Goal: Task Accomplishment & Management: Use online tool/utility

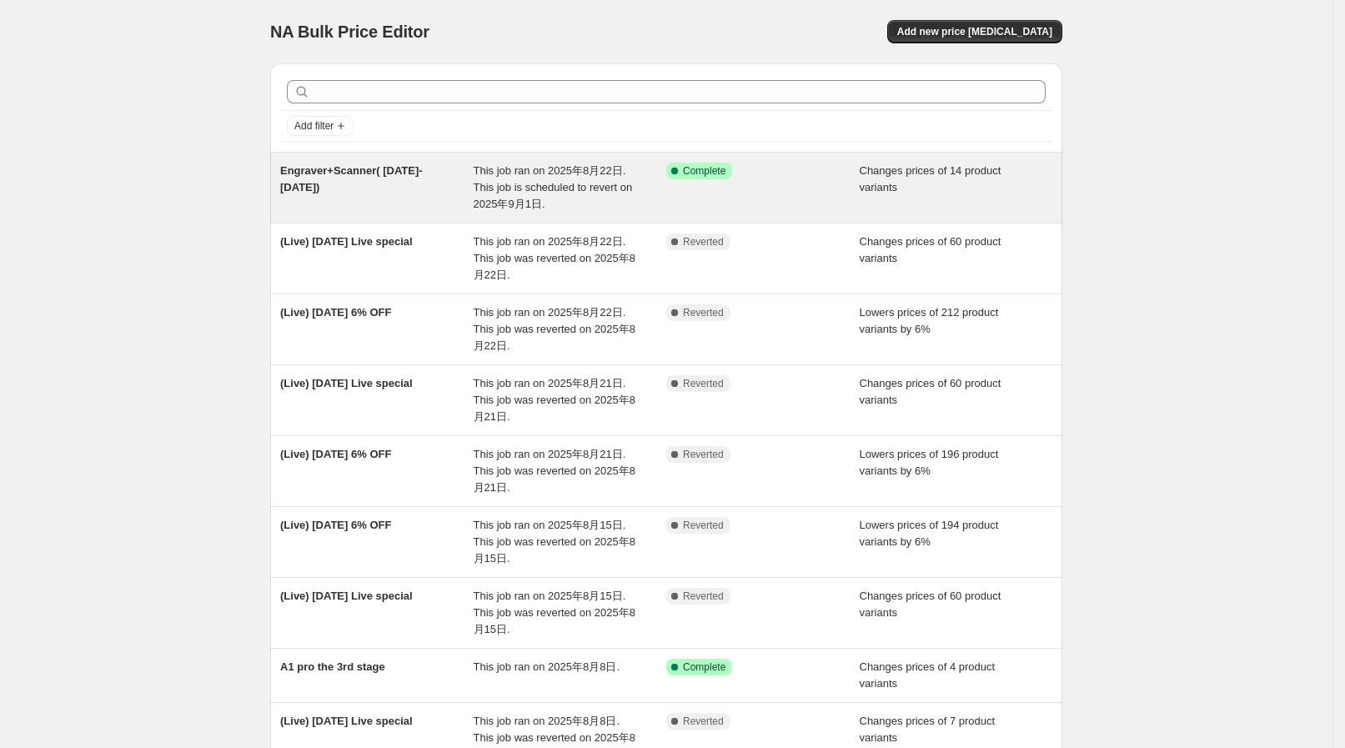
click at [529, 191] on span "This job ran on 2025年8月22日. This job is scheduled to revert on 2025年9月1日." at bounding box center [553, 187] width 159 height 46
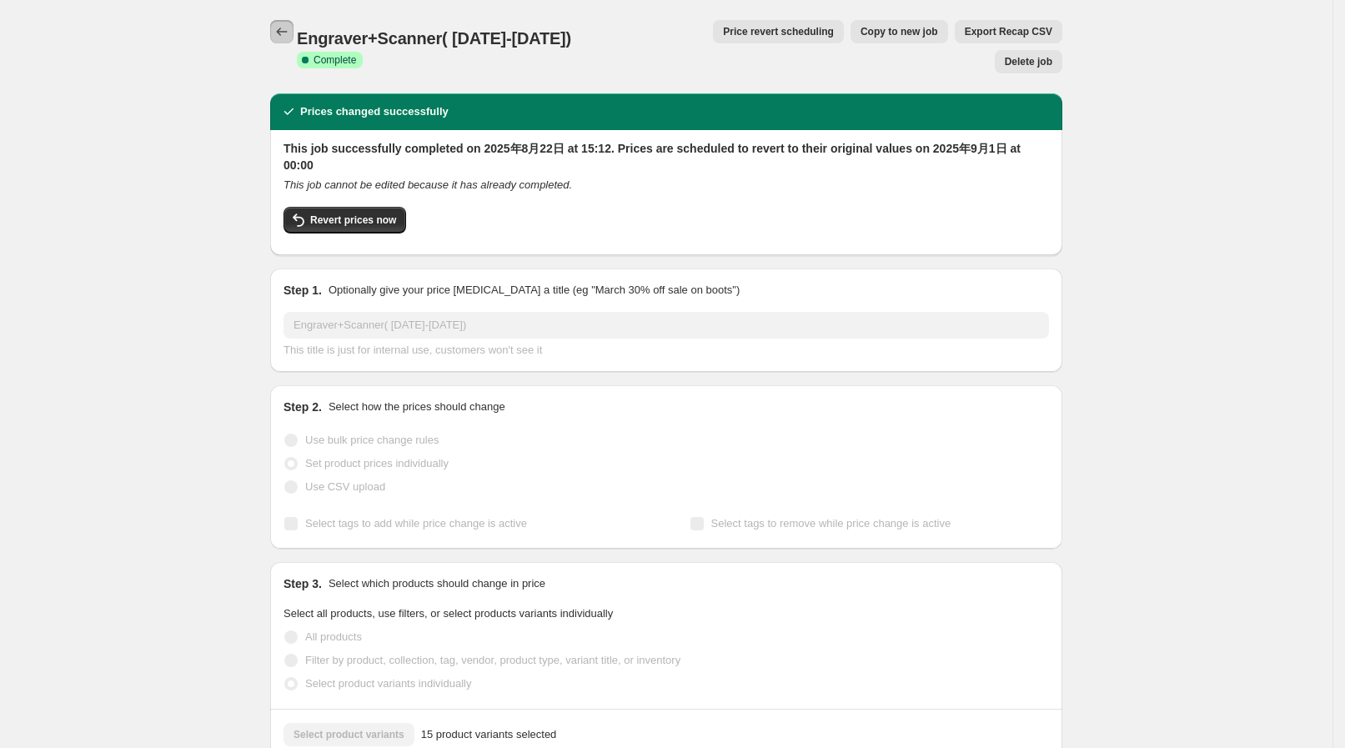
click at [283, 30] on icon "Price change jobs" at bounding box center [281, 31] width 17 height 17
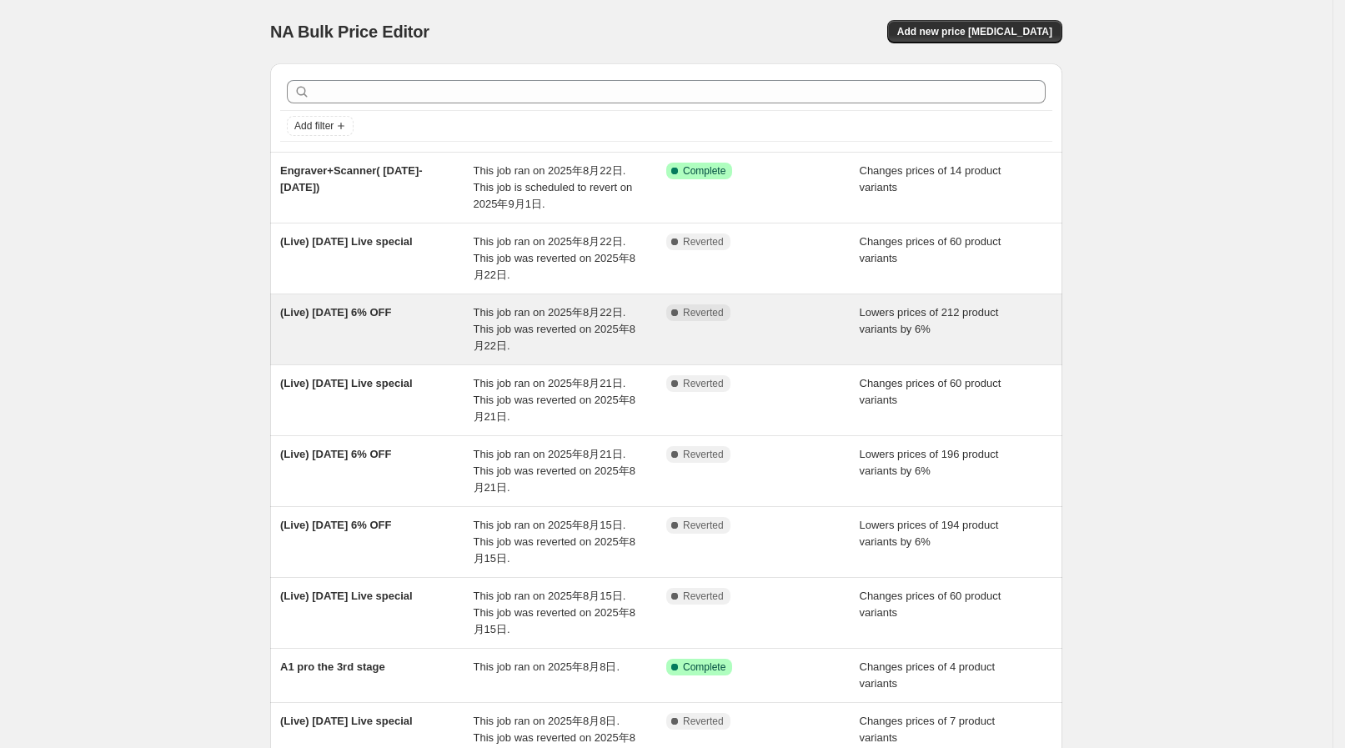
click at [531, 318] on div "This job ran on 2025年8月22日. This job was reverted on 2025年8月22日." at bounding box center [570, 329] width 193 height 50
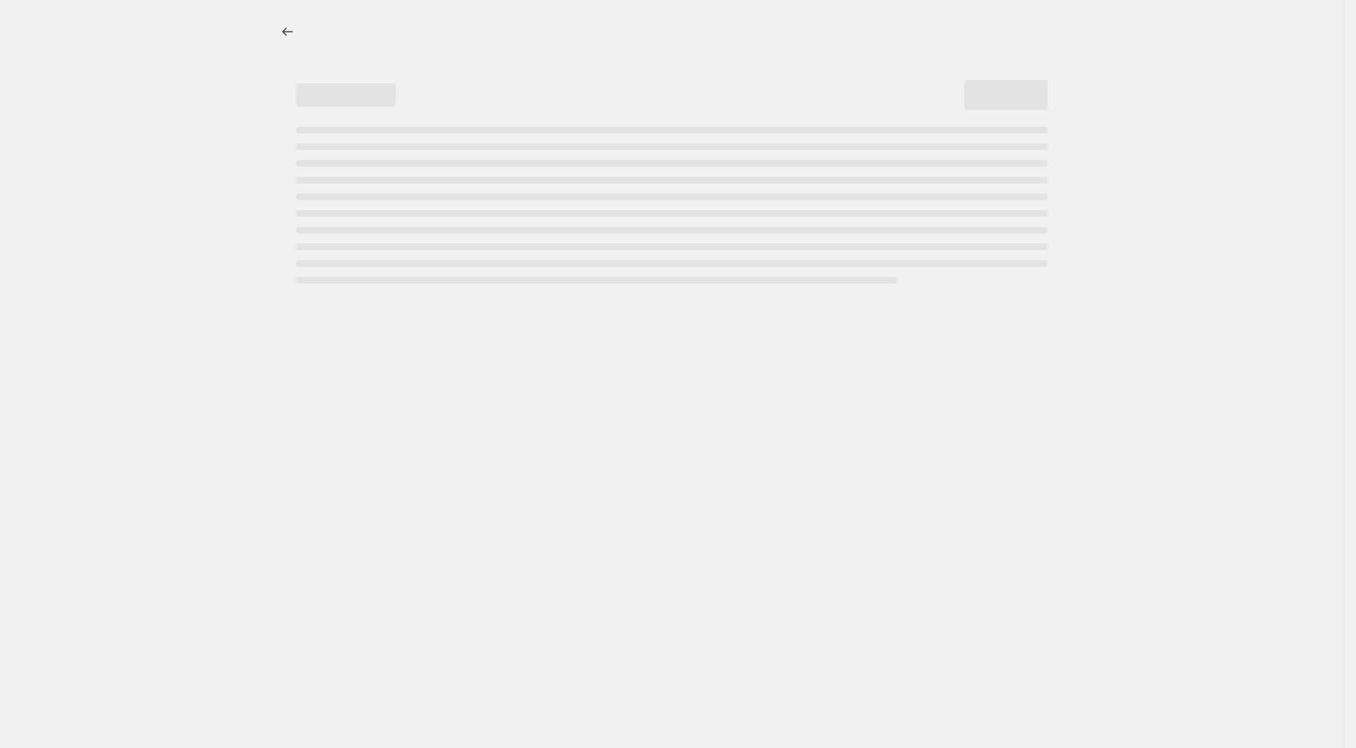
select select "percentage"
select select "collection"
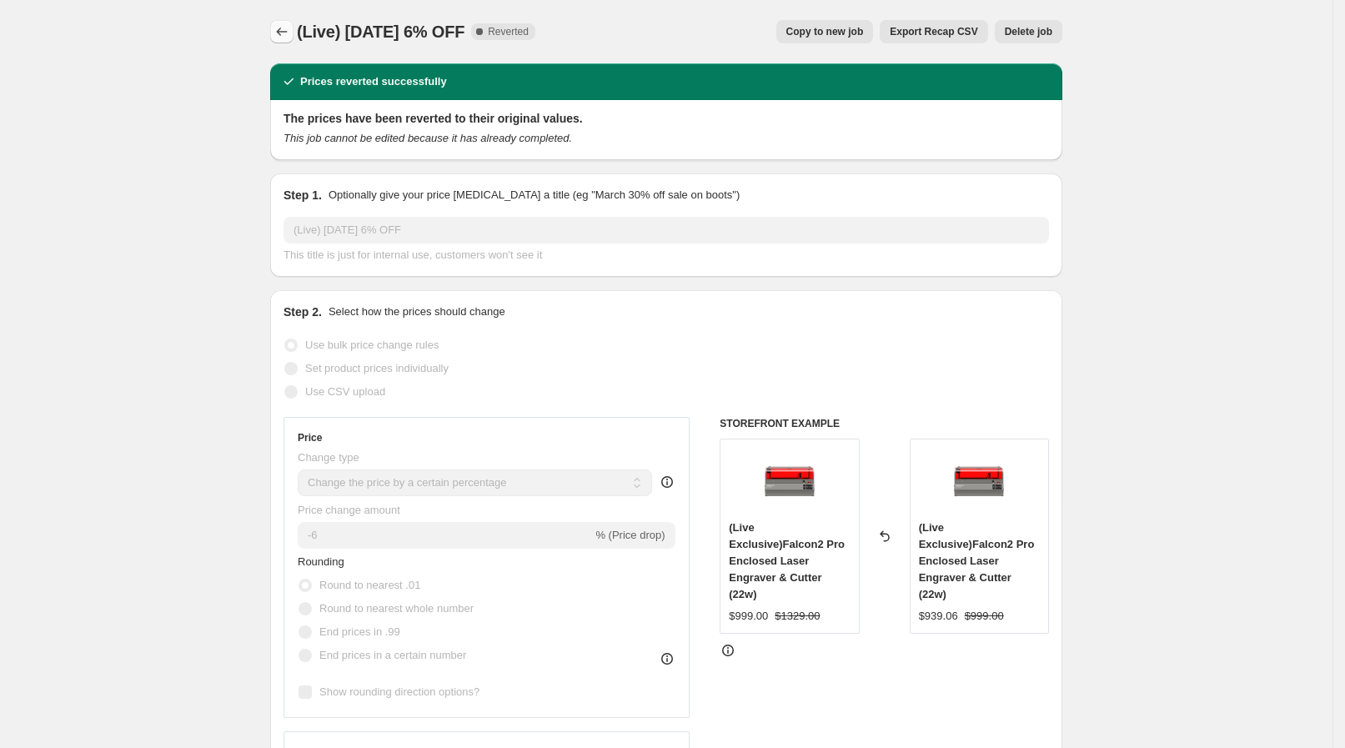
click at [283, 26] on icon "Price change jobs" at bounding box center [281, 31] width 17 height 17
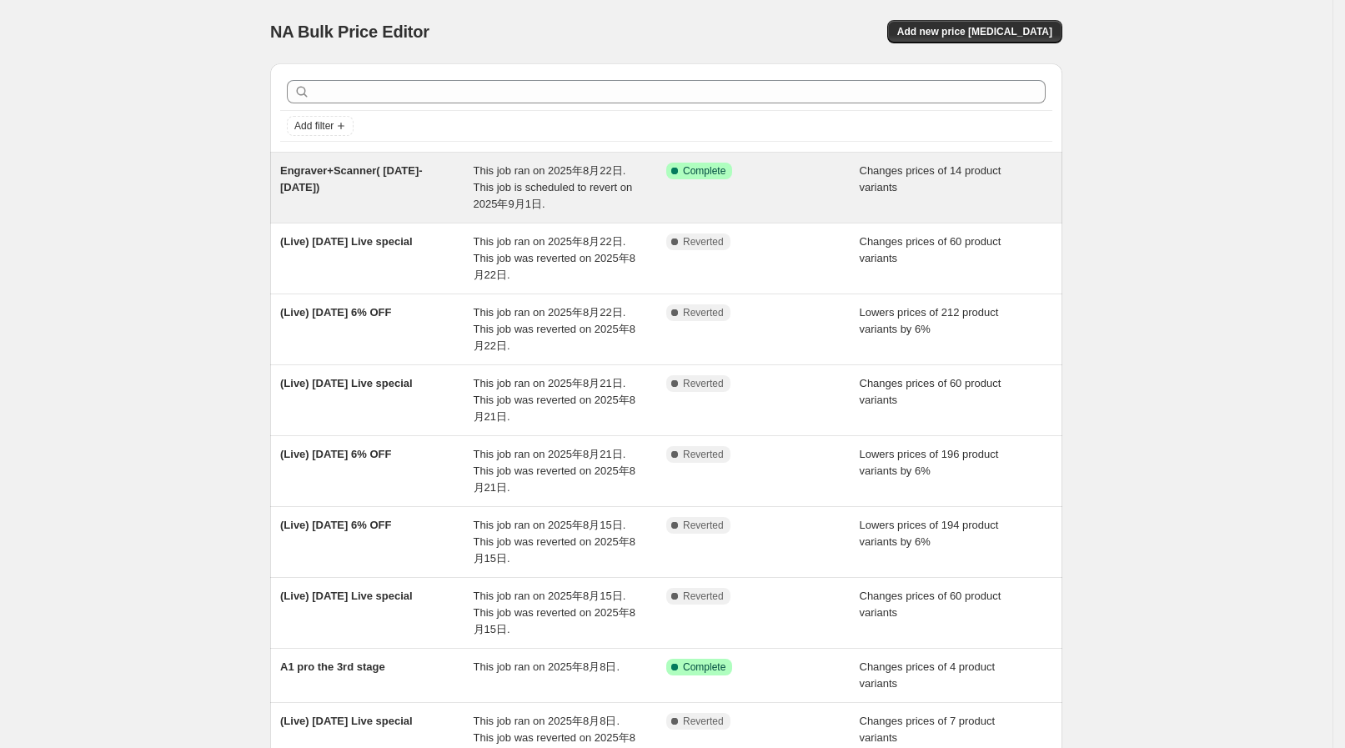
click at [524, 176] on span "This job ran on 2025年8月22日. This job is scheduled to revert on 2025年9月1日." at bounding box center [553, 187] width 159 height 46
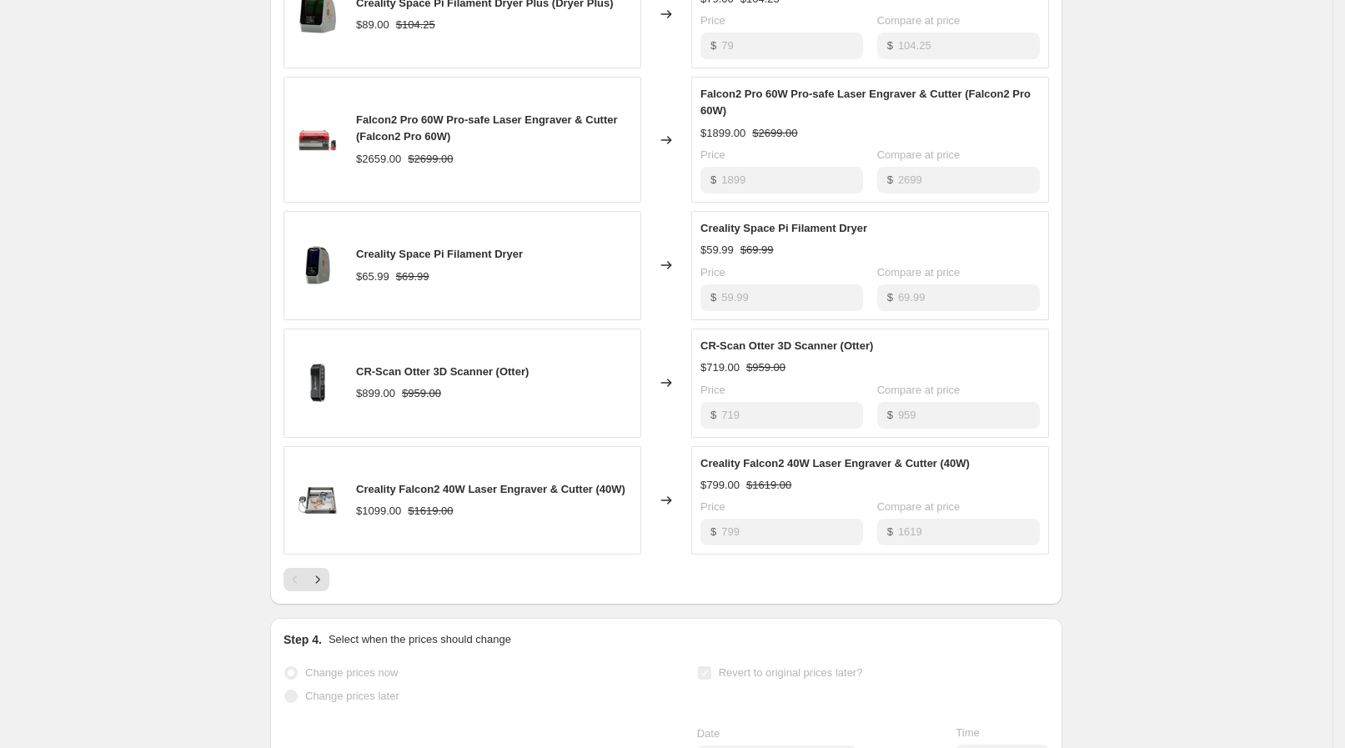
scroll to position [729, 0]
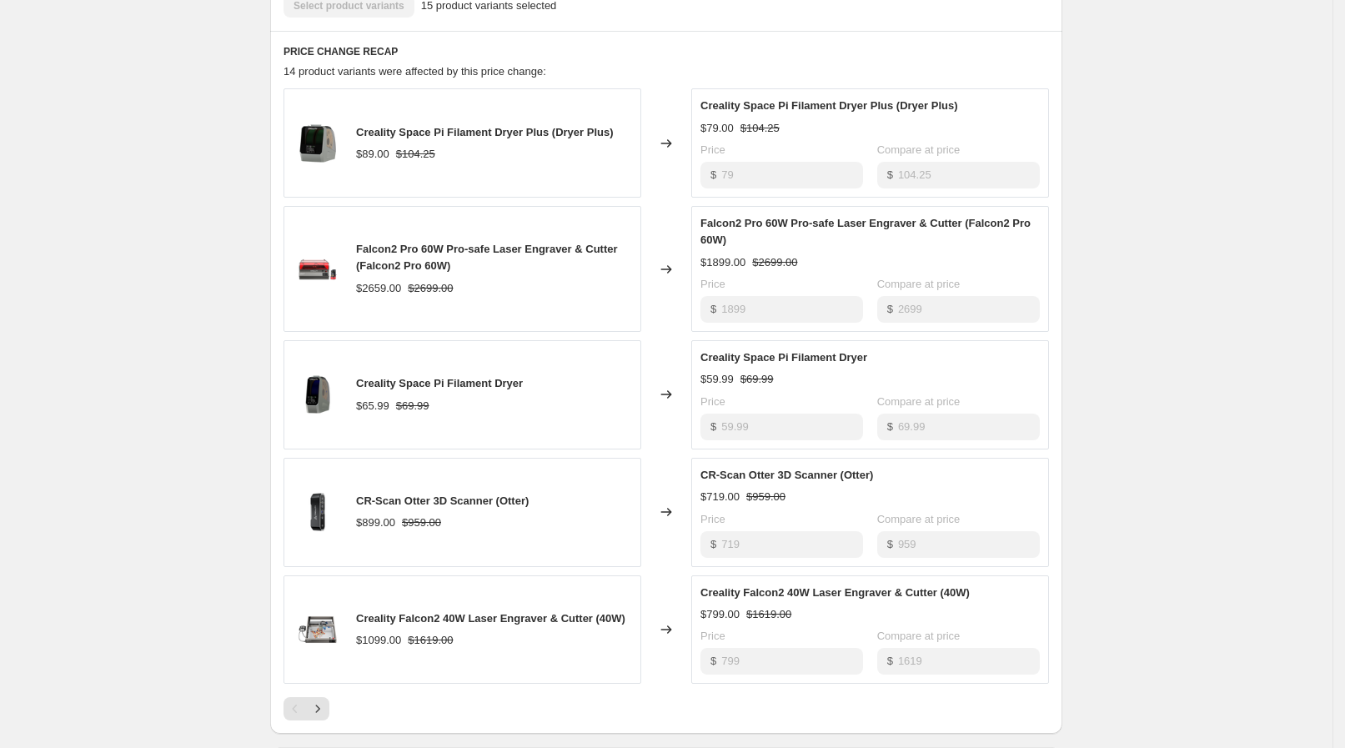
click at [759, 413] on div "$ 59.99" at bounding box center [781, 426] width 163 height 27
click at [609, 340] on div "Creality Space Pi Filament Dryer $65.99 $69.99" at bounding box center [462, 394] width 358 height 109
click at [749, 162] on div "$ 79" at bounding box center [781, 175] width 163 height 27
click at [720, 162] on div "$ 79" at bounding box center [781, 175] width 163 height 27
click at [725, 162] on div "$ 79" at bounding box center [781, 175] width 163 height 27
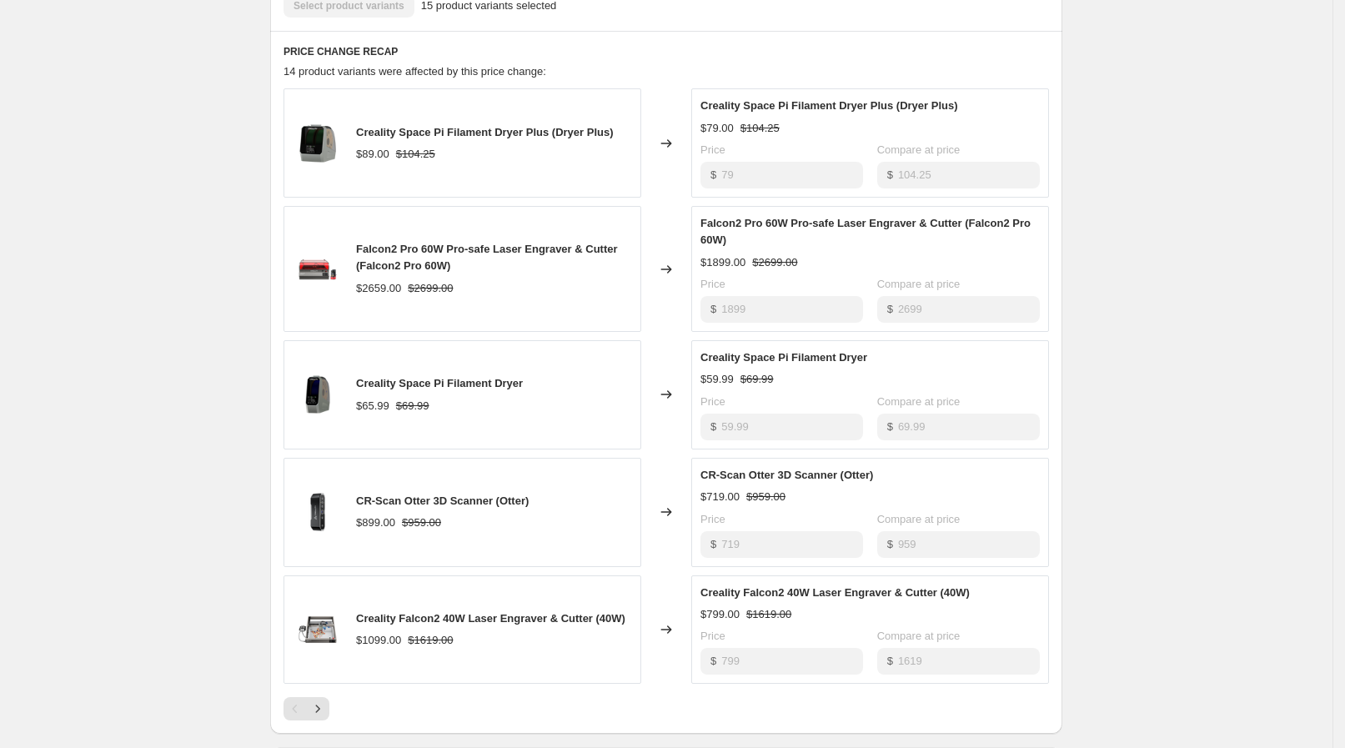
click at [686, 99] on div "Changed to" at bounding box center [666, 142] width 50 height 109
click at [752, 413] on div "$ 59.99" at bounding box center [781, 426] width 163 height 27
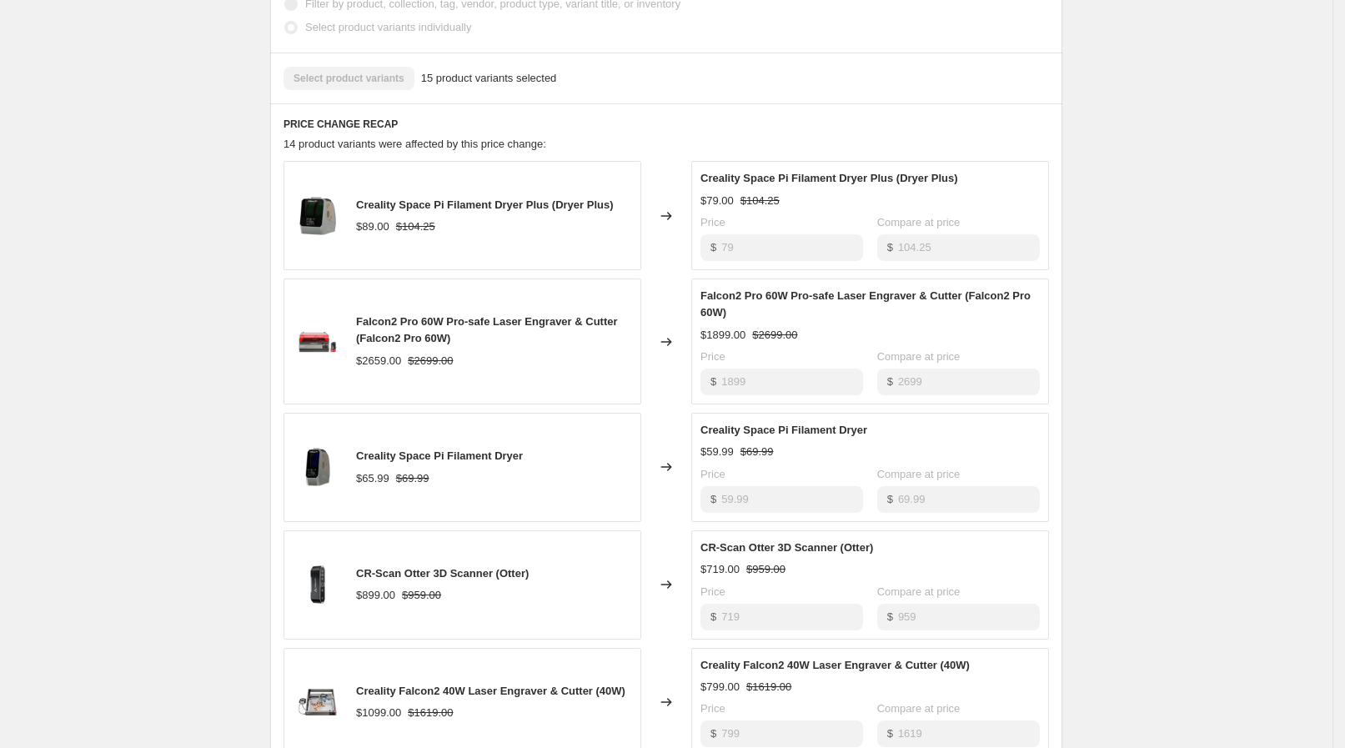
scroll to position [625, 0]
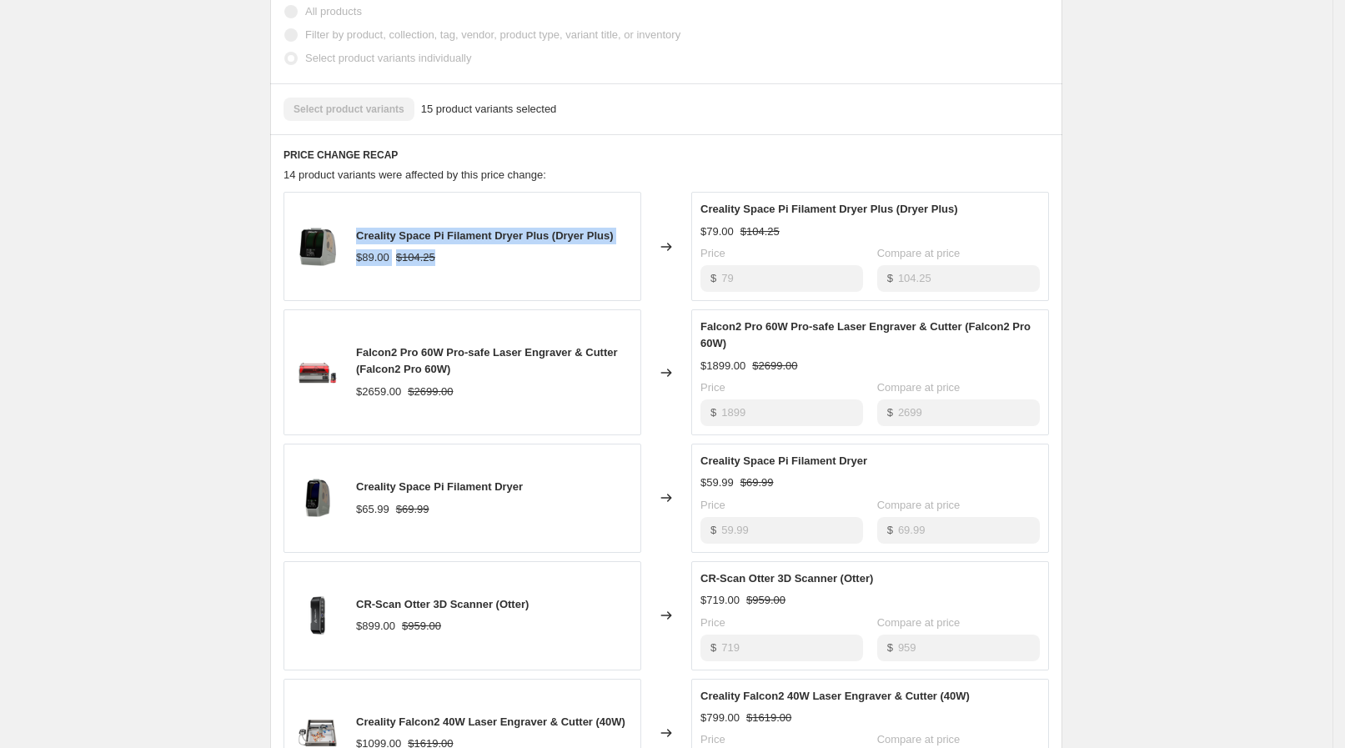
drag, startPoint x: 362, startPoint y: 180, endPoint x: 444, endPoint y: 198, distance: 83.7
click at [444, 228] on div "Creality Space Pi Filament Dryer Plus (Dryer Plus) $89.00 $104.25" at bounding box center [485, 247] width 258 height 38
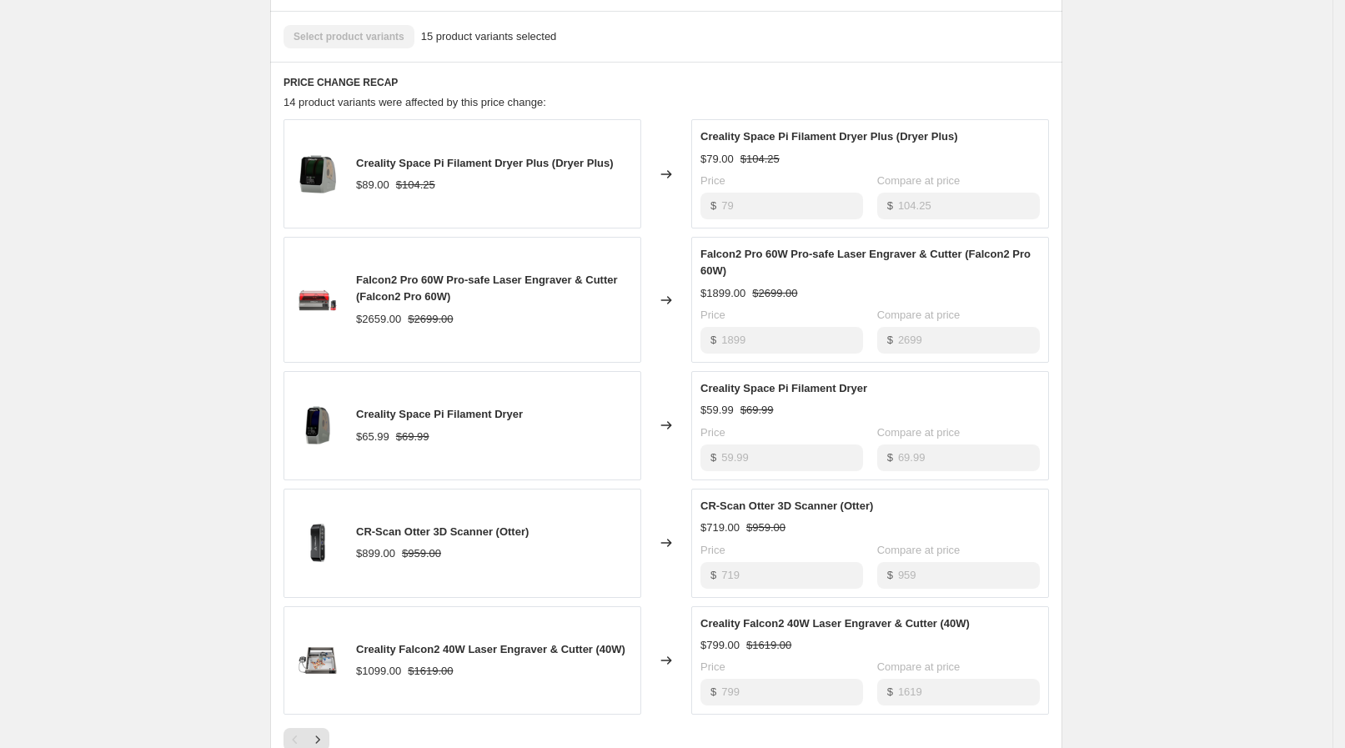
scroll to position [729, 0]
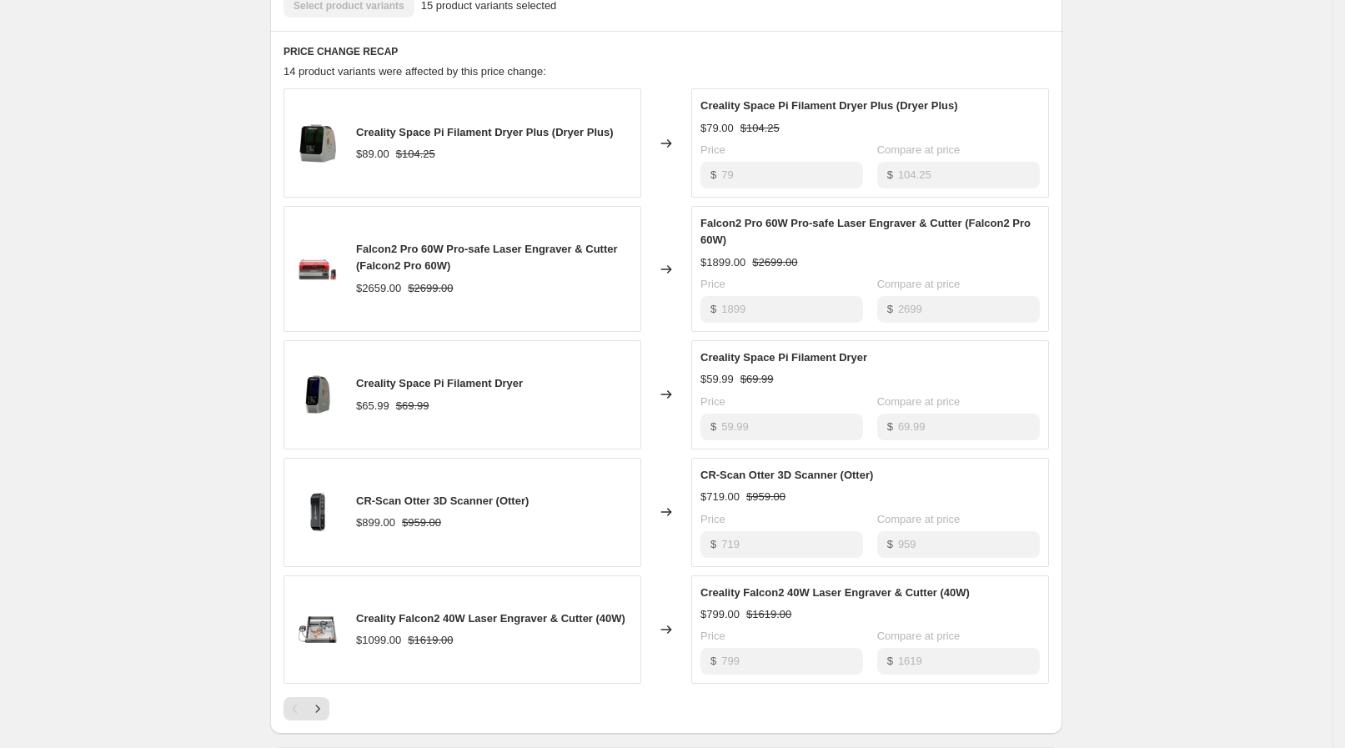
click at [754, 296] on div "$ 1899" at bounding box center [781, 309] width 163 height 27
click at [719, 296] on div "$ 1899" at bounding box center [781, 309] width 163 height 27
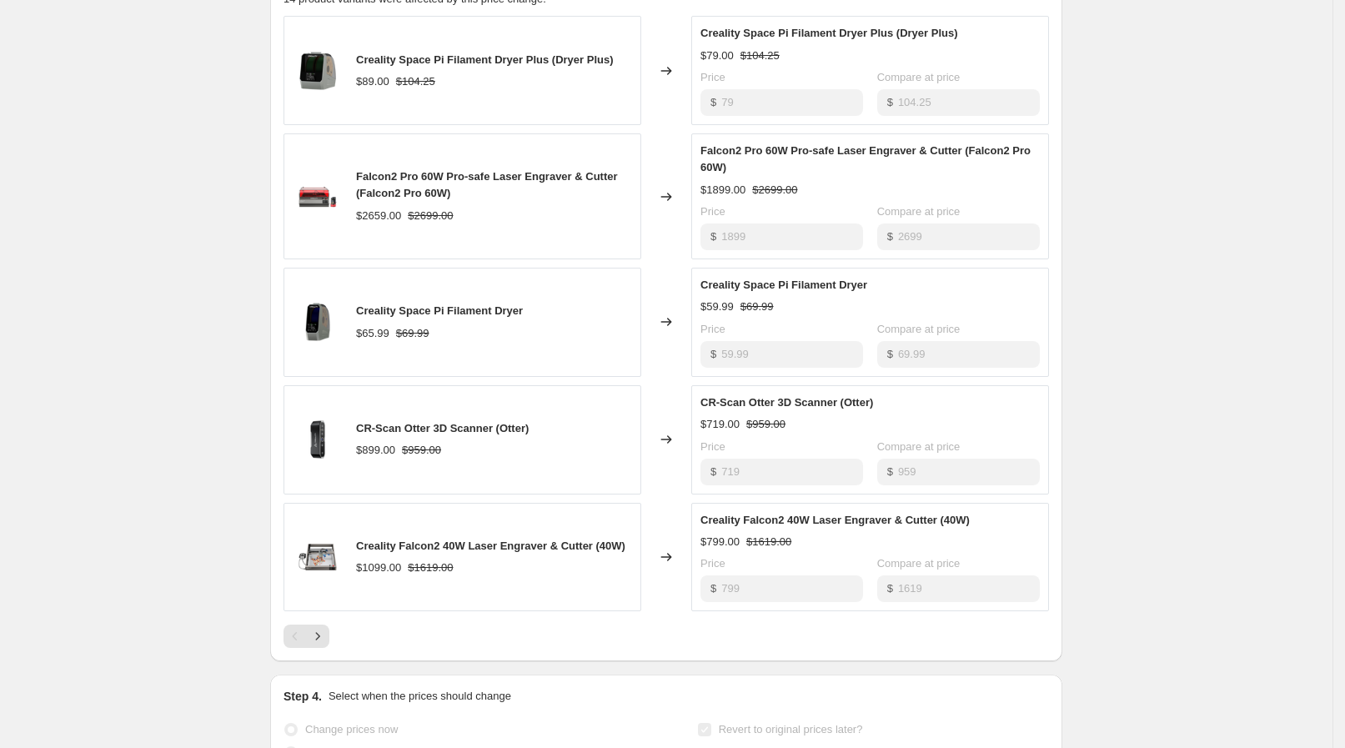
scroll to position [833, 0]
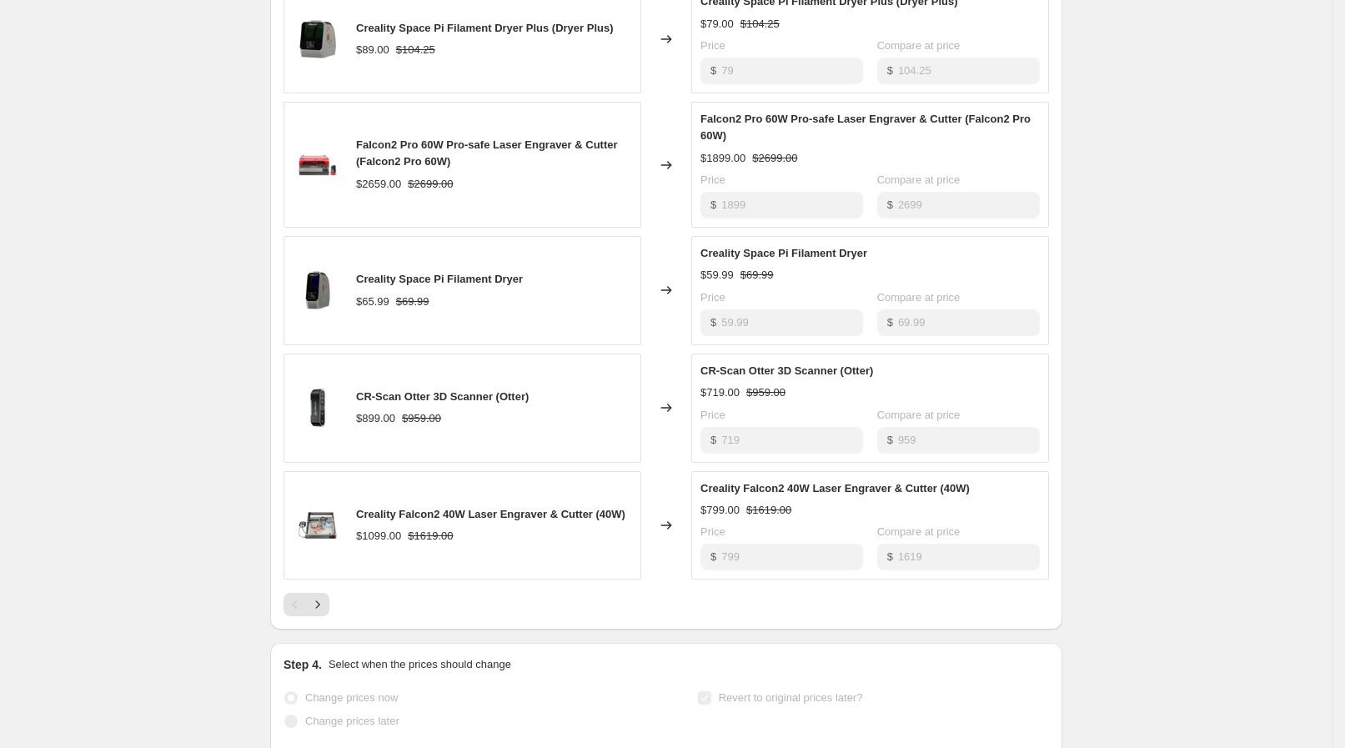
click at [747, 544] on div "$ 799" at bounding box center [781, 557] width 163 height 27
drag, startPoint x: 747, startPoint y: 523, endPoint x: 720, endPoint y: 521, distance: 26.7
click at [720, 521] on div "Creality Falcon2 40W Laser Engraver & Cutter (40W) $799.00 $1619.00 Price $ 799…" at bounding box center [870, 525] width 358 height 109
click at [314, 596] on icon "Next" at bounding box center [317, 604] width 17 height 17
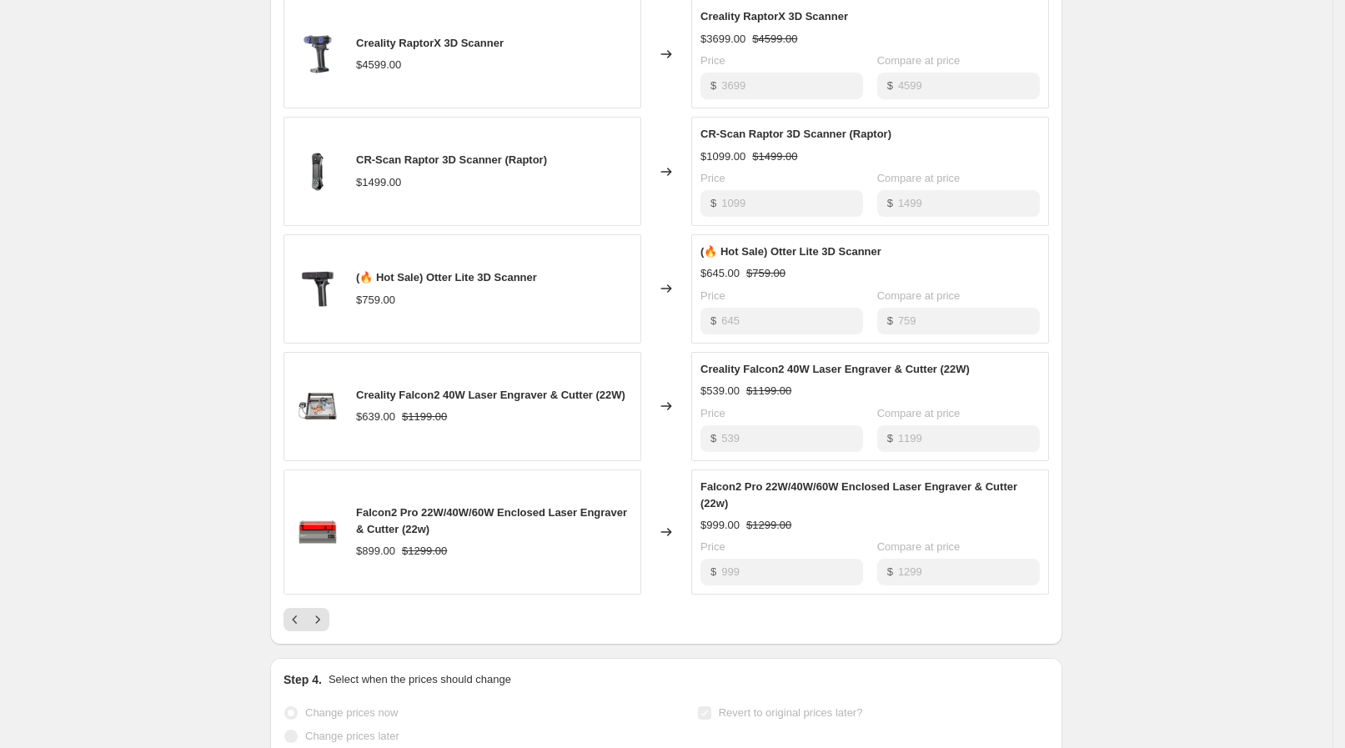
scroll to position [625, 0]
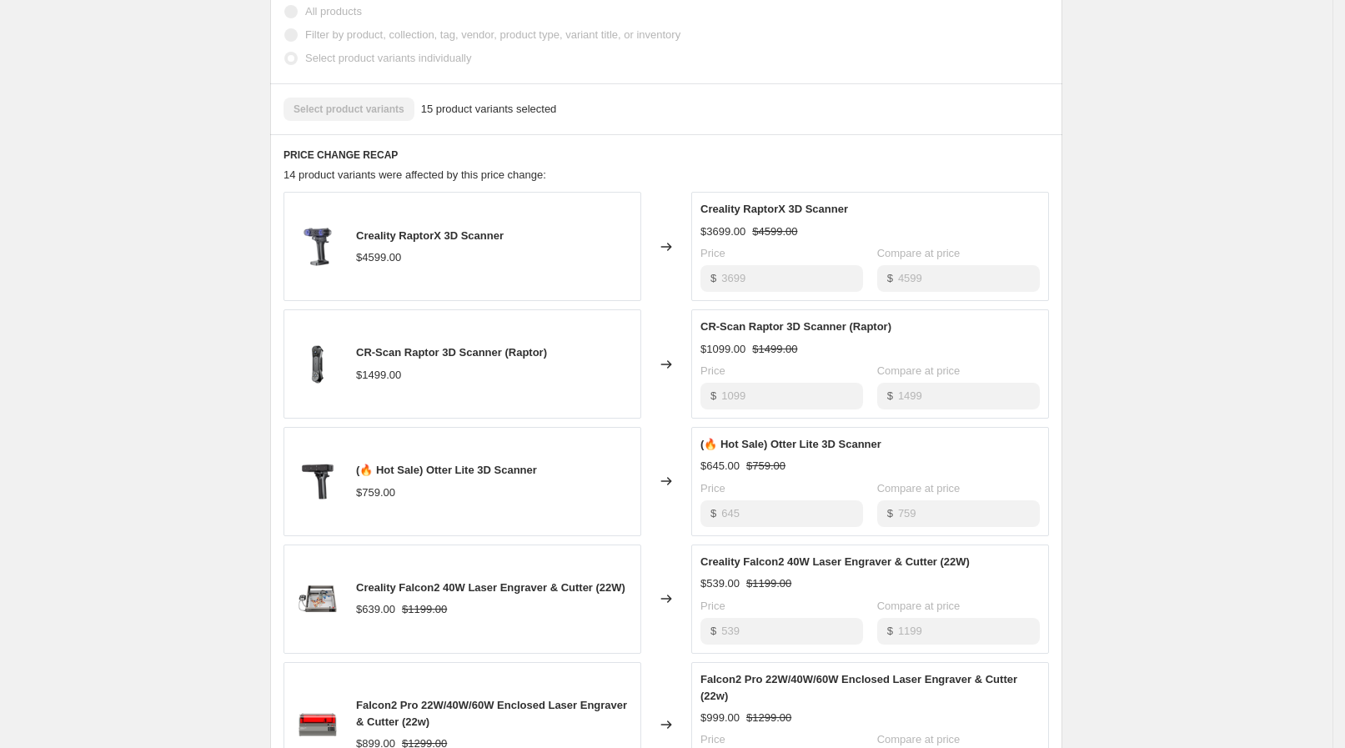
click at [563, 213] on div "Creality RaptorX 3D Scanner $4599.00" at bounding box center [462, 246] width 358 height 109
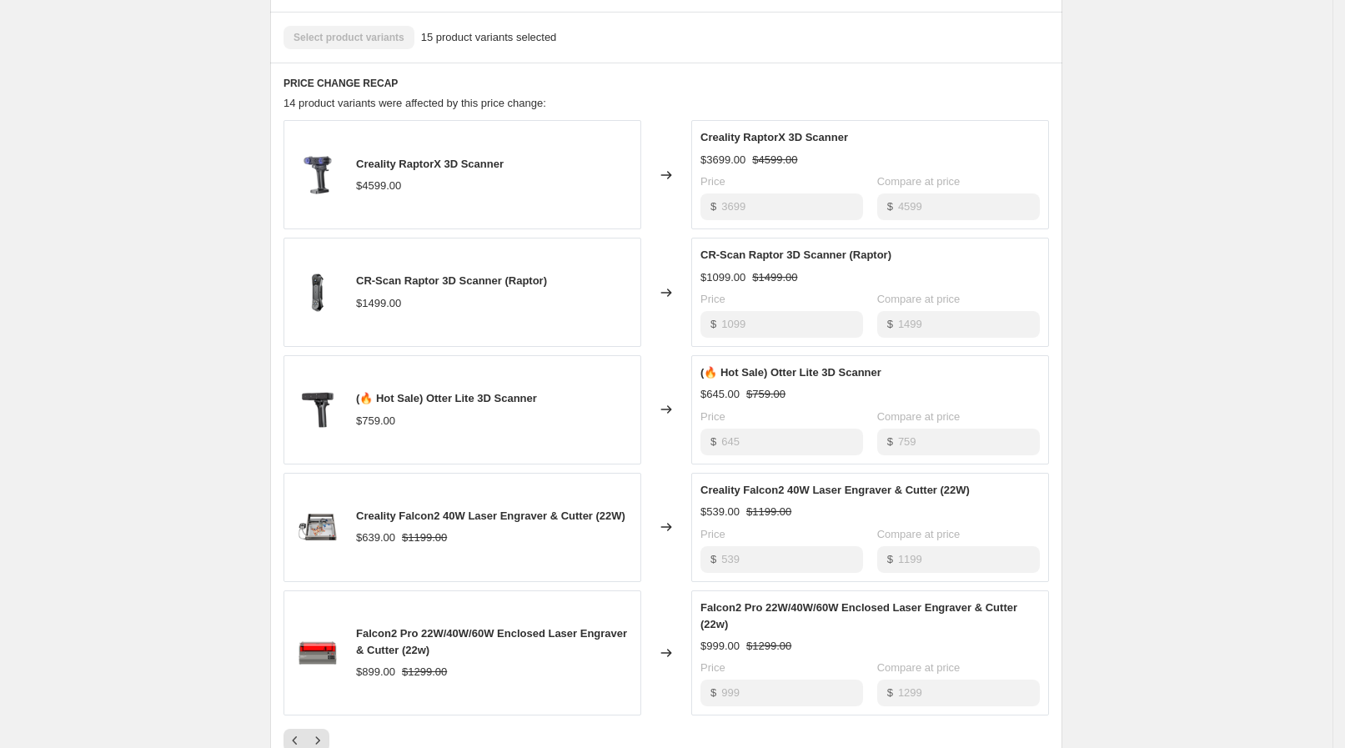
scroll to position [729, 0]
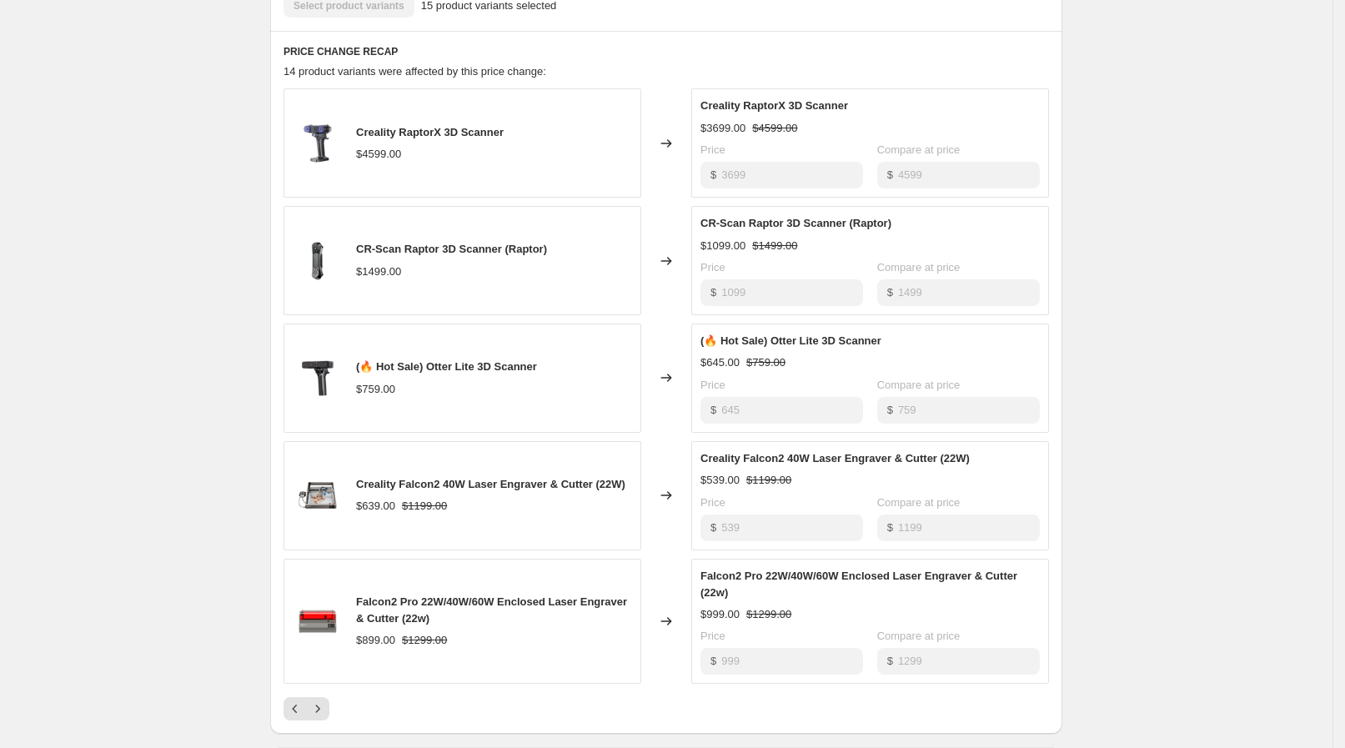
click at [714, 514] on div "$ 539" at bounding box center [781, 527] width 163 height 27
click at [719, 648] on div "$ 999" at bounding box center [781, 661] width 163 height 27
click at [725, 574] on div "Falcon2 Pro 22W/40W/60W Enclosed Laser Engraver & Cutter (22w) $999.00 $1299.00…" at bounding box center [869, 622] width 339 height 108
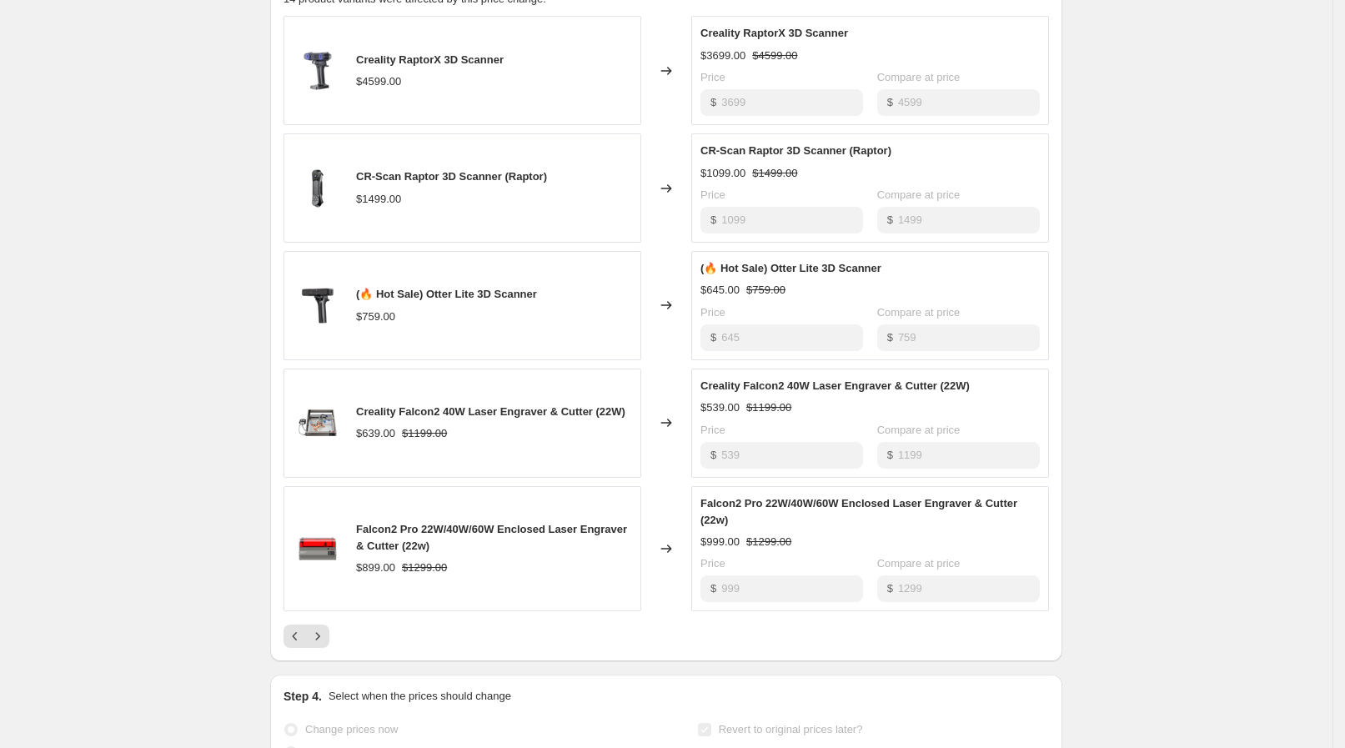
scroll to position [833, 0]
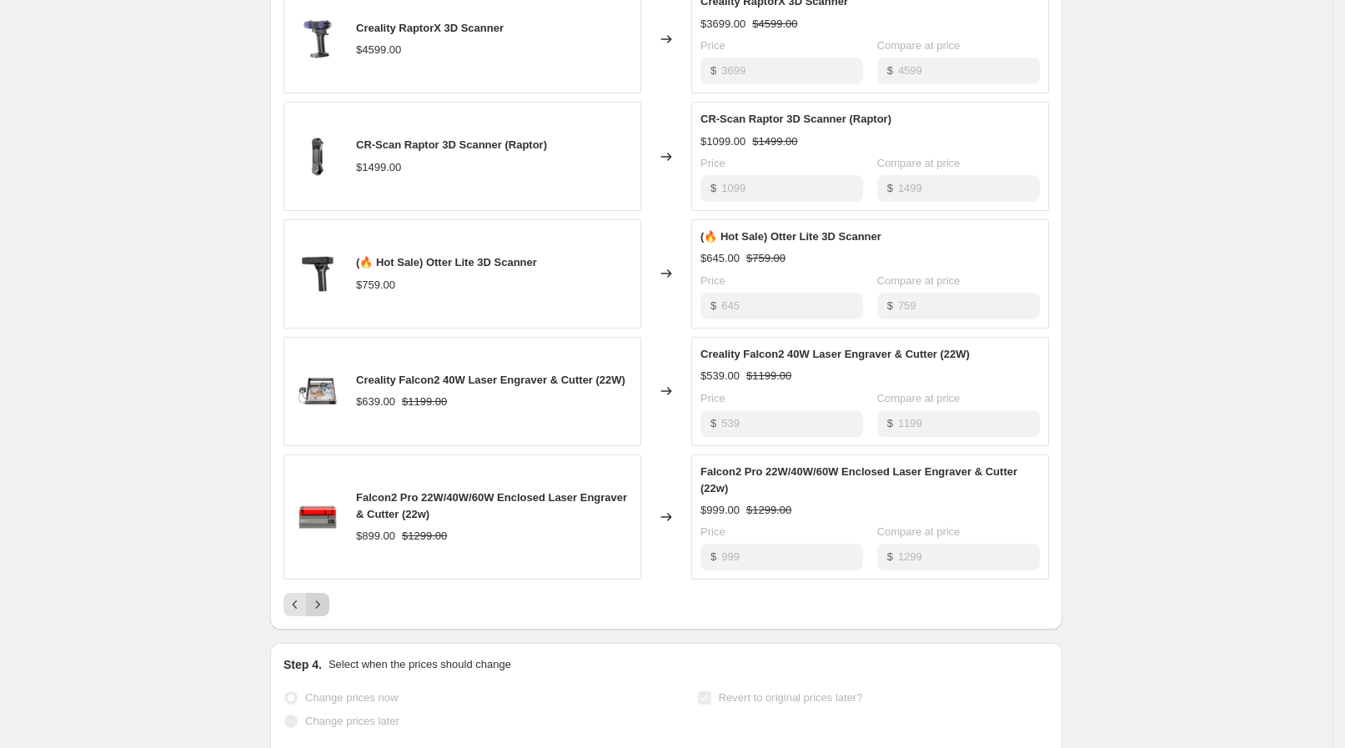
click at [326, 596] on icon "Next" at bounding box center [317, 604] width 17 height 17
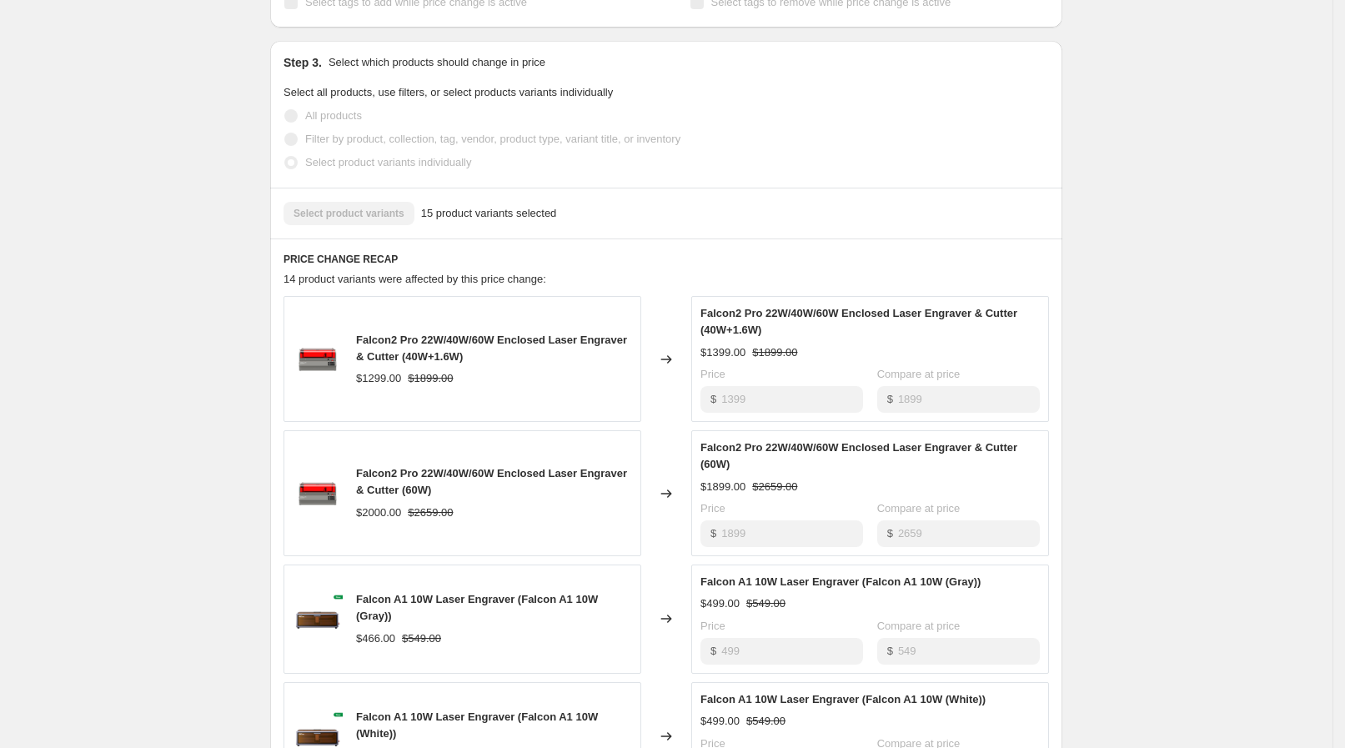
scroll to position [625, 0]
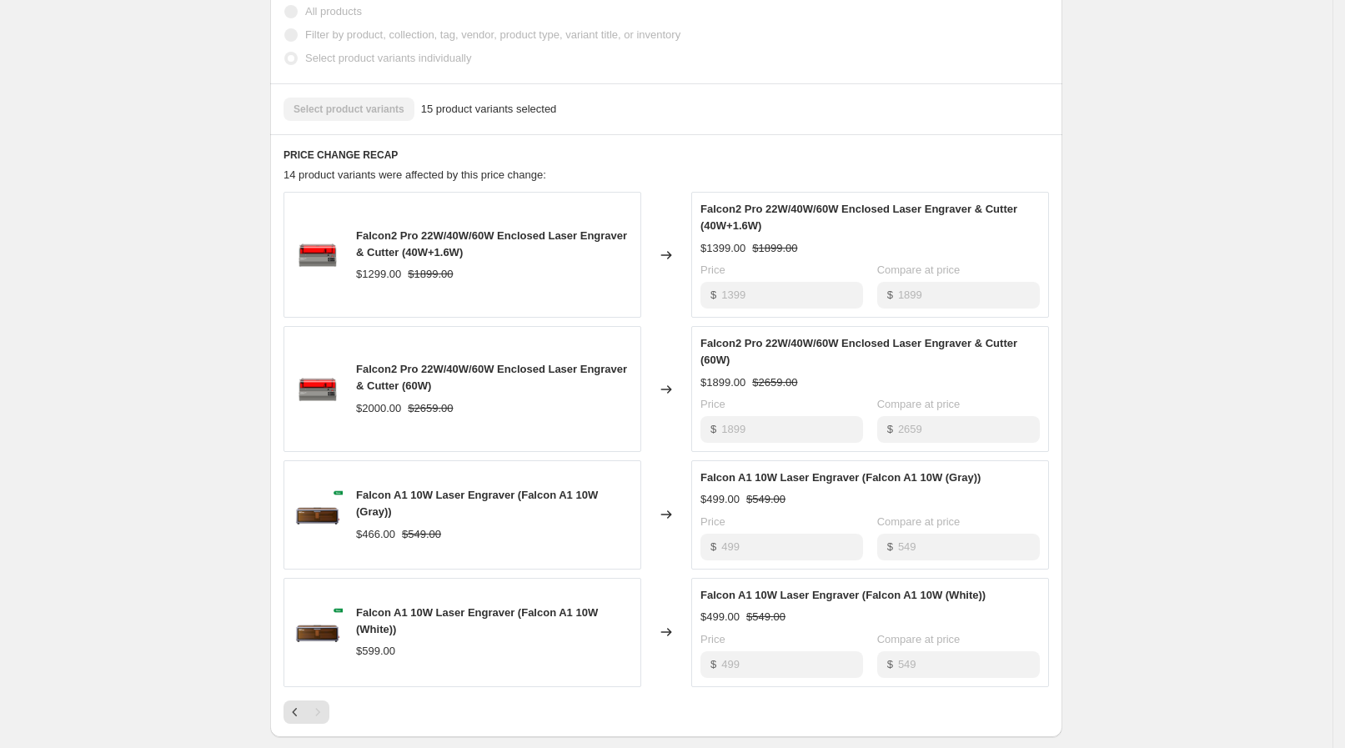
click at [717, 282] on div "$ 1399" at bounding box center [781, 295] width 163 height 27
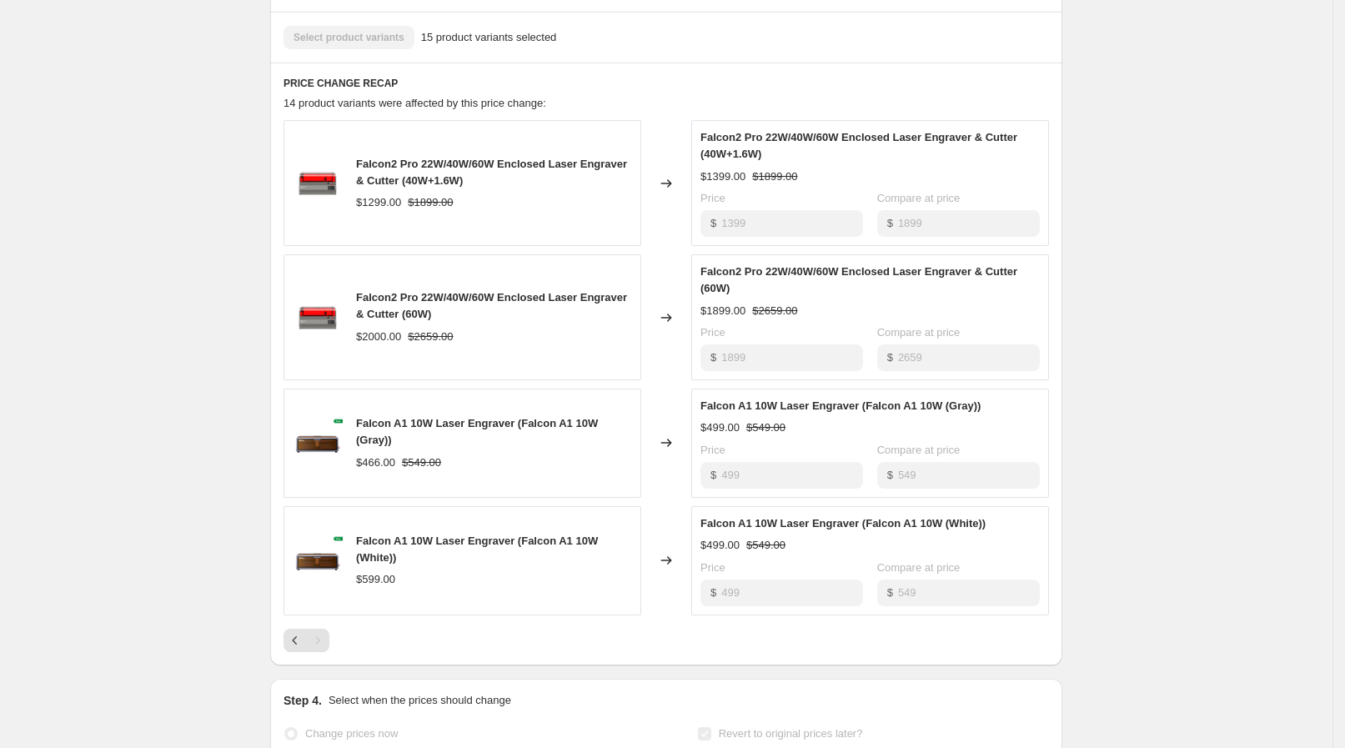
scroll to position [729, 0]
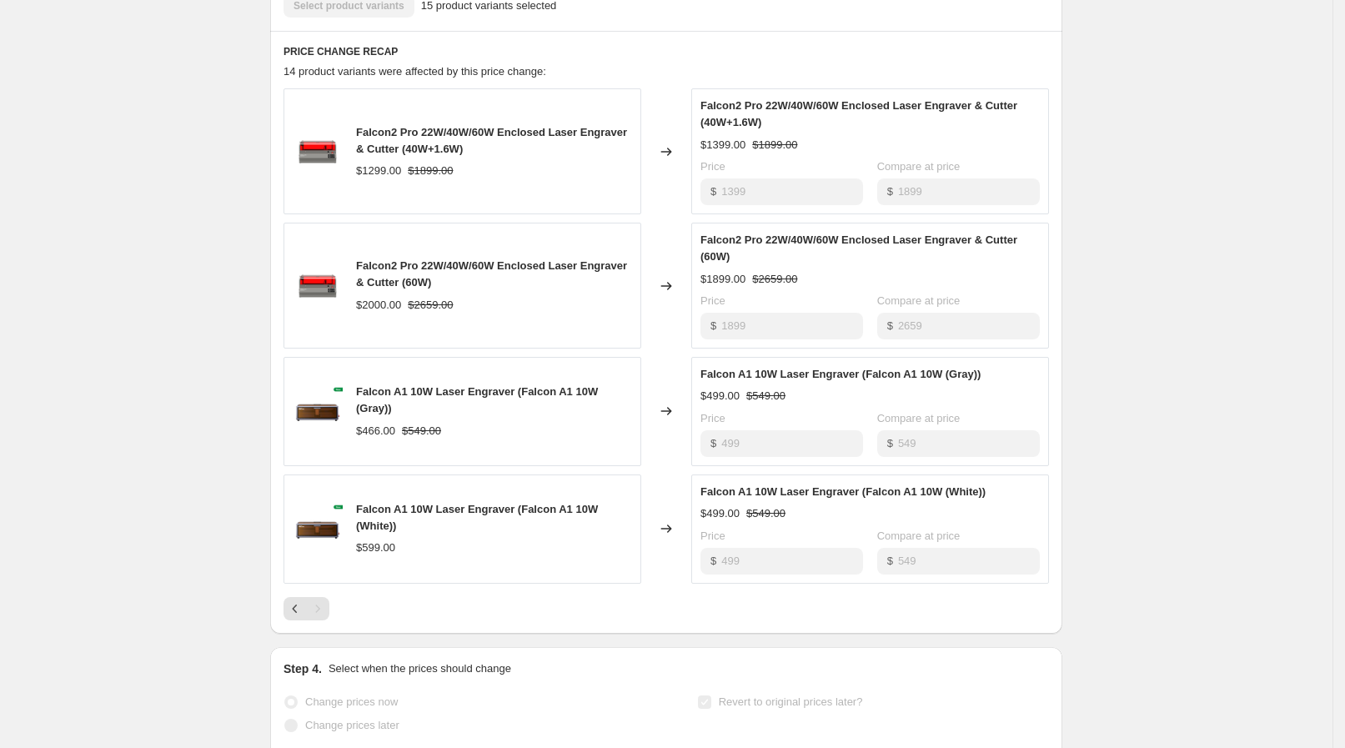
click at [728, 278] on div "Falcon2 Pro 22W/40W/60W Enclosed Laser Engraver & Cutter (60W) $1899.00 $2659.0…" at bounding box center [870, 286] width 358 height 126
drag, startPoint x: 754, startPoint y: 291, endPoint x: 723, endPoint y: 393, distance: 107.3
click at [723, 430] on div "$ 499" at bounding box center [781, 443] width 163 height 27
click at [725, 548] on div "$ 499" at bounding box center [781, 561] width 163 height 27
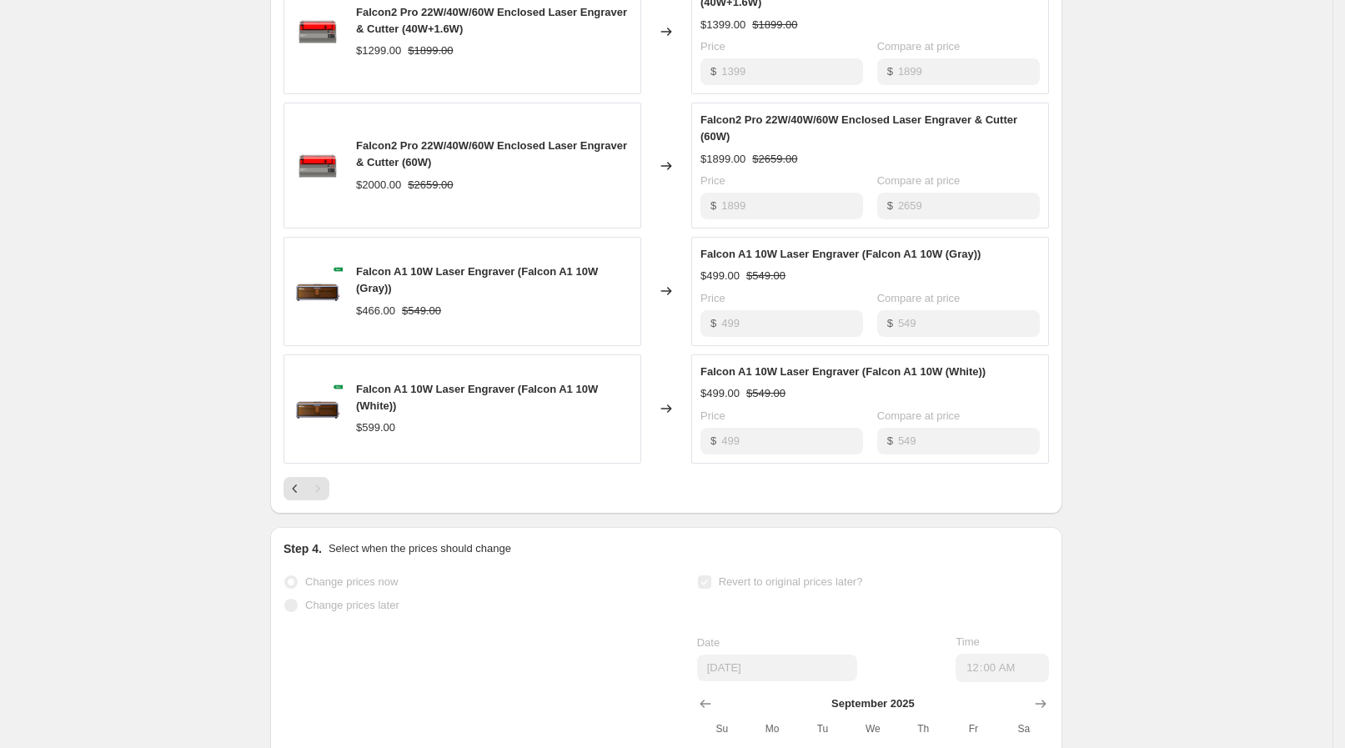
scroll to position [864, 0]
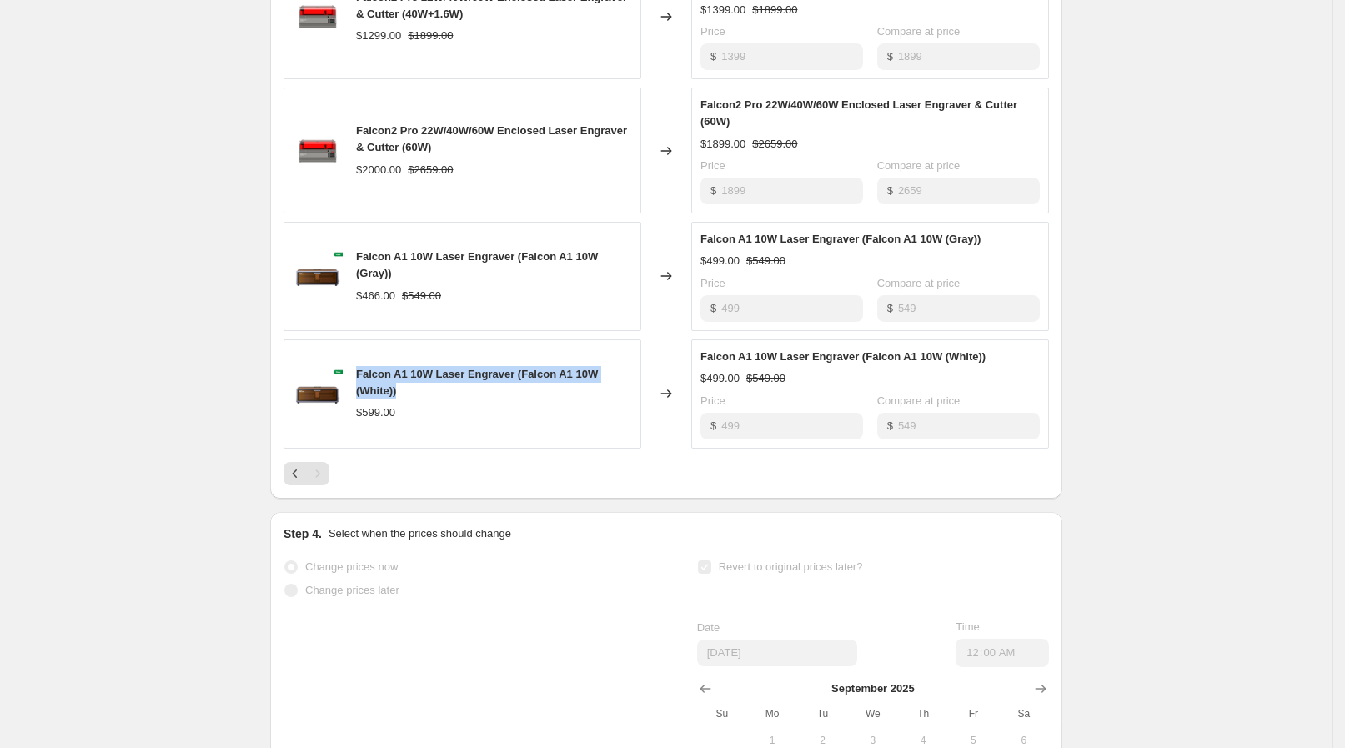
drag, startPoint x: 362, startPoint y: 321, endPoint x: 413, endPoint y: 343, distance: 55.3
click at [413, 366] on div "Falcon A1 10W Laser Engraver (Falcon A1 10W (White))" at bounding box center [494, 382] width 276 height 33
copy span "Falcon A1 10W Laser Engraver (Falcon A1 10W (White))"
click at [454, 368] on span "Falcon A1 10W Laser Engraver (Falcon A1 10W (White))" at bounding box center [477, 382] width 242 height 29
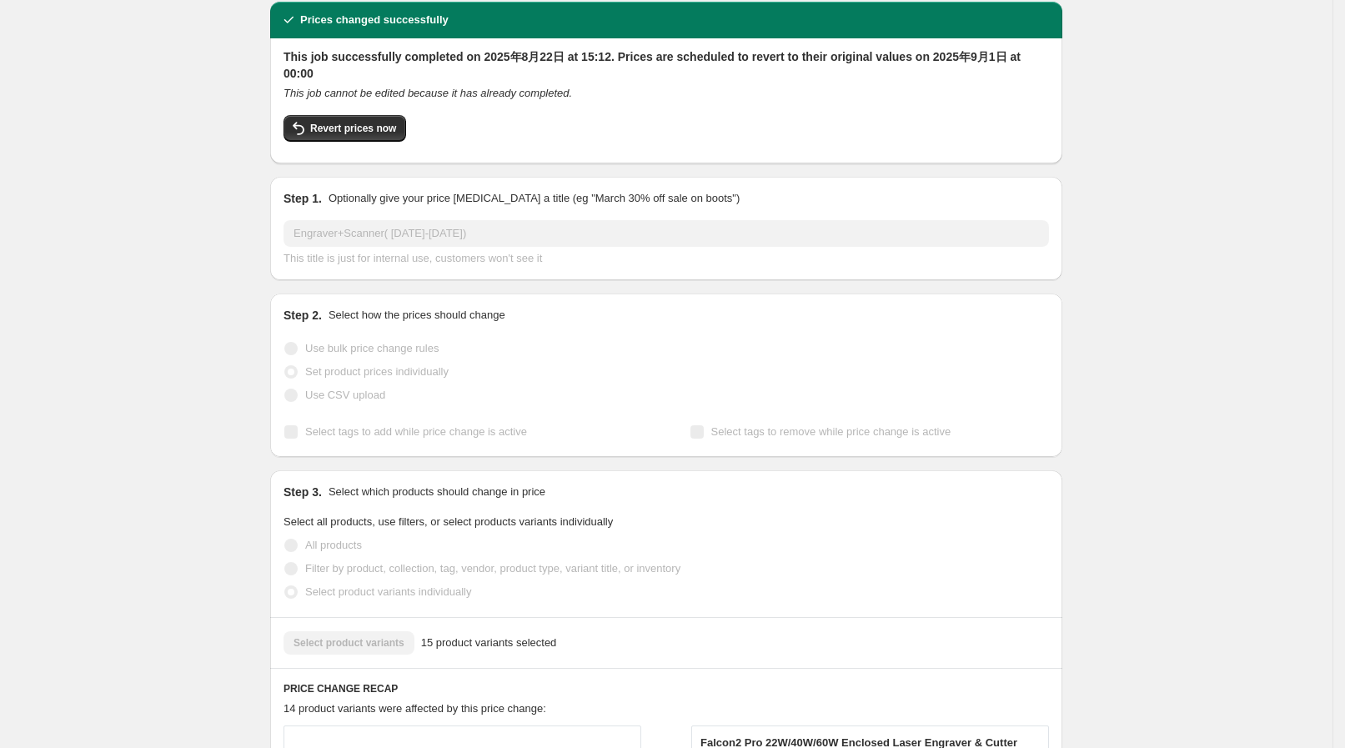
scroll to position [0, 0]
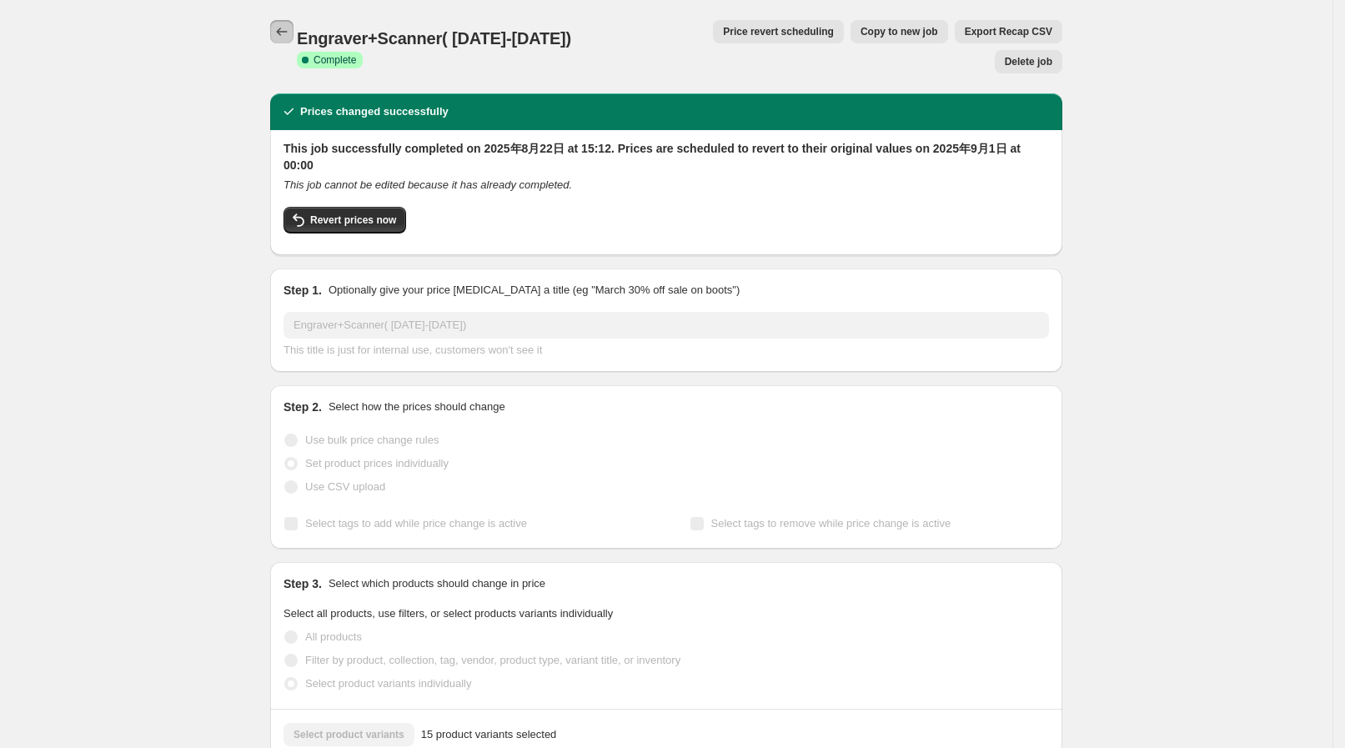
click at [277, 29] on button "Price change jobs" at bounding box center [281, 31] width 23 height 23
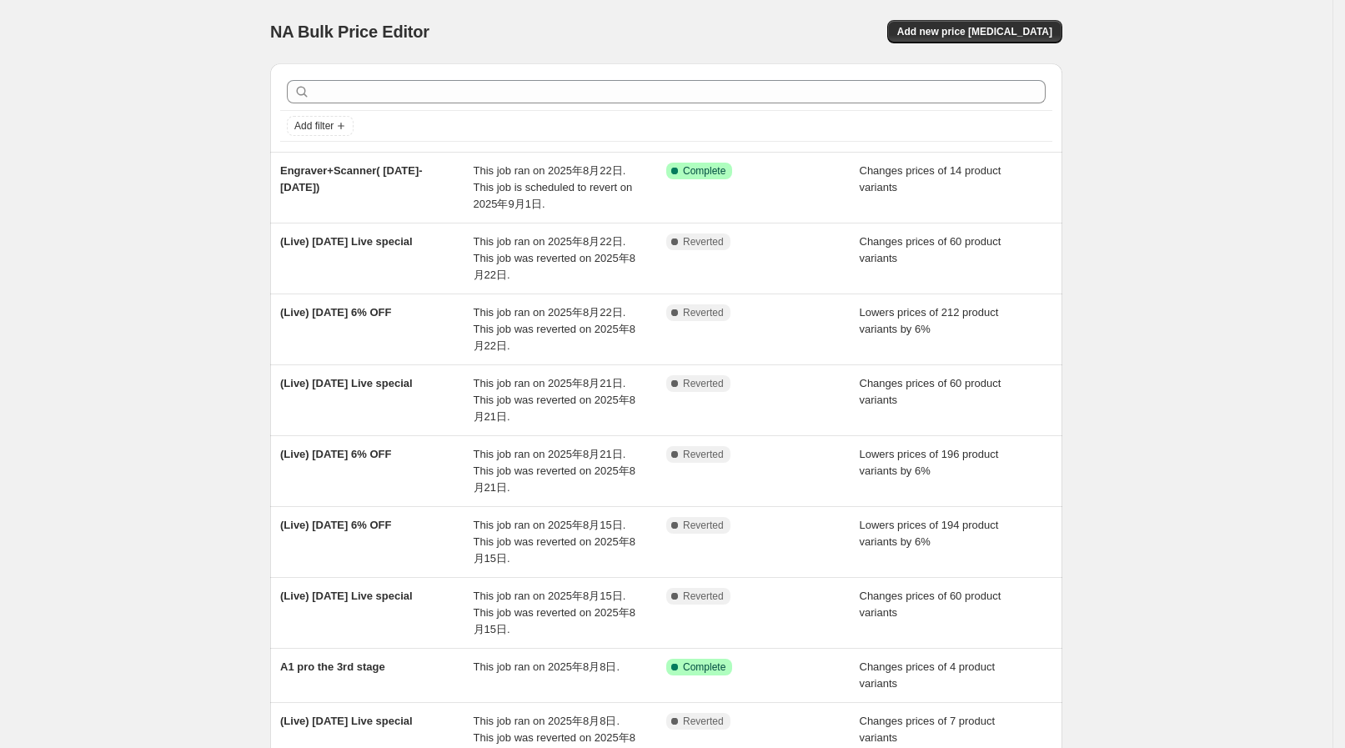
drag, startPoint x: 502, startPoint y: 308, endPoint x: 180, endPoint y: 220, distance: 333.7
click at [180, 220] on div "NA Bulk Price Editor. This page is ready NA Bulk Price Editor Add new price [ME…" at bounding box center [666, 504] width 1332 height 1009
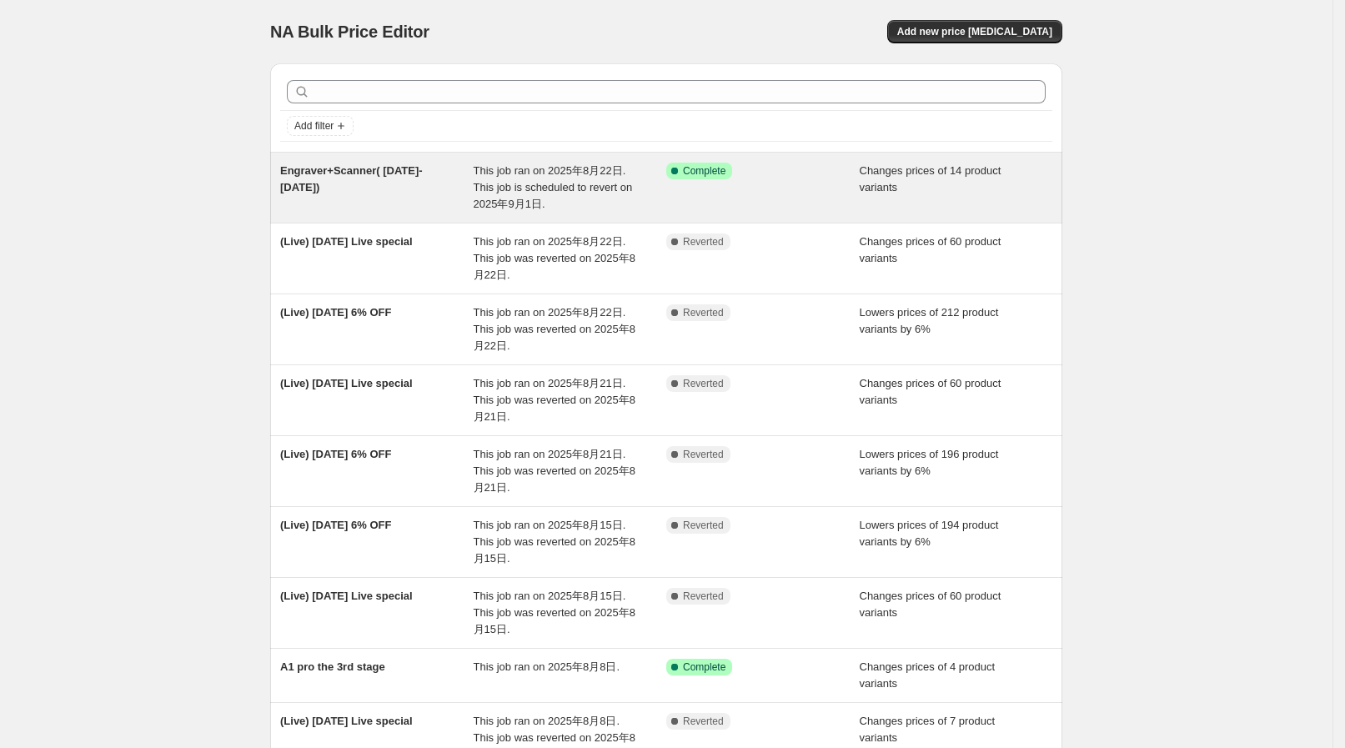
click at [564, 189] on span "This job ran on 2025年8月22日. This job is scheduled to revert on 2025年9月1日." at bounding box center [553, 187] width 159 height 46
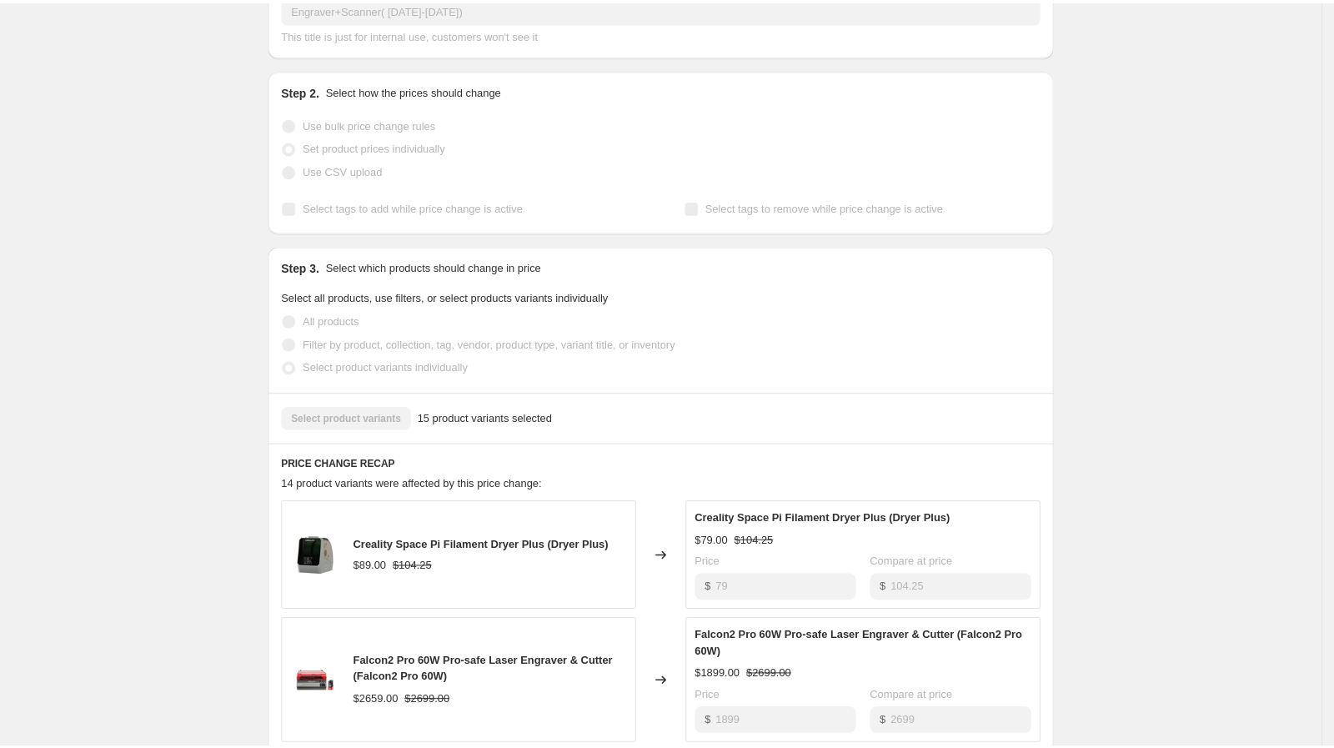
scroll to position [313, 0]
